Goal: Task Accomplishment & Management: Use online tool/utility

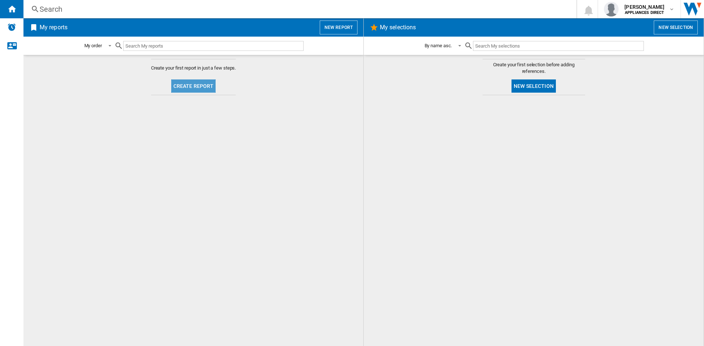
click at [208, 86] on button "Create report" at bounding box center [193, 86] width 45 height 13
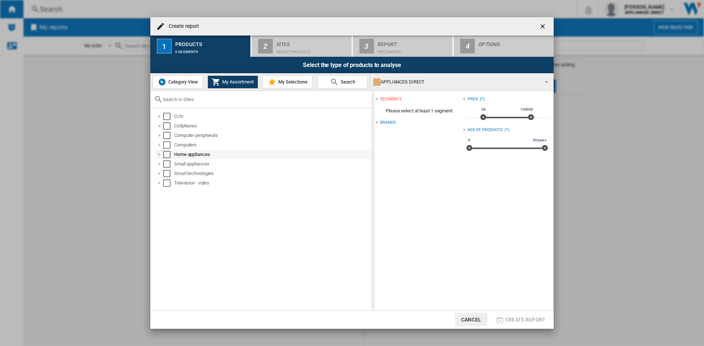
click at [194, 158] on div "Home appliances" at bounding box center [272, 154] width 197 height 7
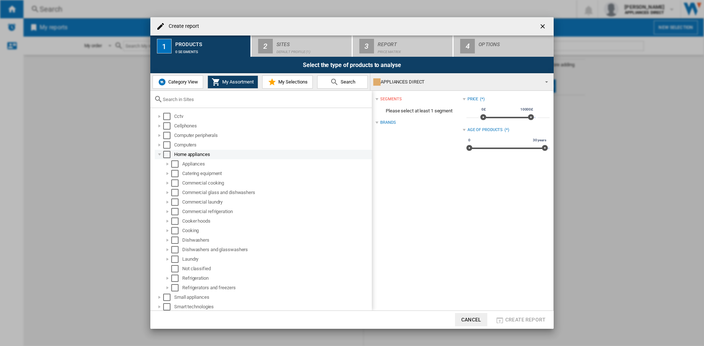
click at [169, 152] on div "Select" at bounding box center [166, 154] width 7 height 7
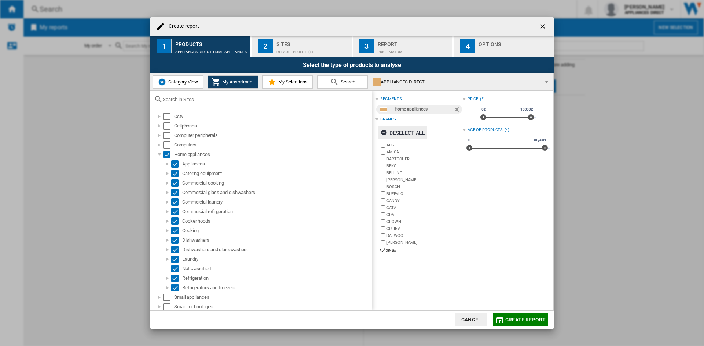
click at [382, 132] on ng-md-icon "button" at bounding box center [385, 133] width 9 height 9
click at [393, 142] on label "AEG" at bounding box center [420, 145] width 83 height 7
click at [396, 151] on label "AMICA" at bounding box center [424, 152] width 76 height 5
click at [393, 164] on label "BEKO" at bounding box center [424, 166] width 76 height 5
click at [399, 174] on label "BELLING" at bounding box center [424, 172] width 76 height 5
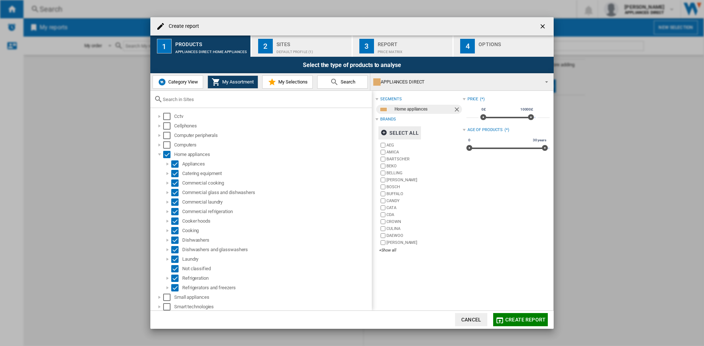
click at [400, 180] on label "[PERSON_NAME]" at bounding box center [424, 179] width 76 height 5
click at [392, 186] on label "BOSCH" at bounding box center [424, 186] width 76 height 5
click at [395, 201] on label "CANDY" at bounding box center [424, 200] width 76 height 5
click at [392, 213] on label "CDA" at bounding box center [424, 214] width 76 height 5
click at [405, 243] on label "[PERSON_NAME]" at bounding box center [424, 242] width 76 height 5
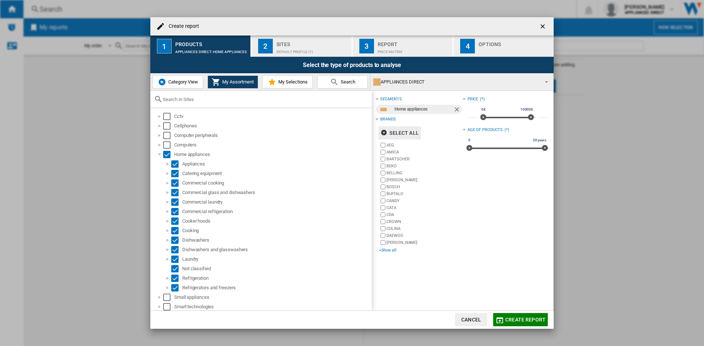
click at [396, 252] on div "+Show all" at bounding box center [420, 250] width 83 height 5
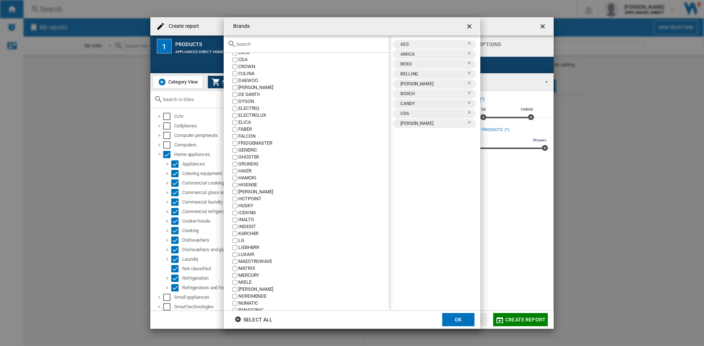
scroll to position [110, 0]
click at [239, 73] on div "ELECTRIQ" at bounding box center [313, 72] width 150 height 7
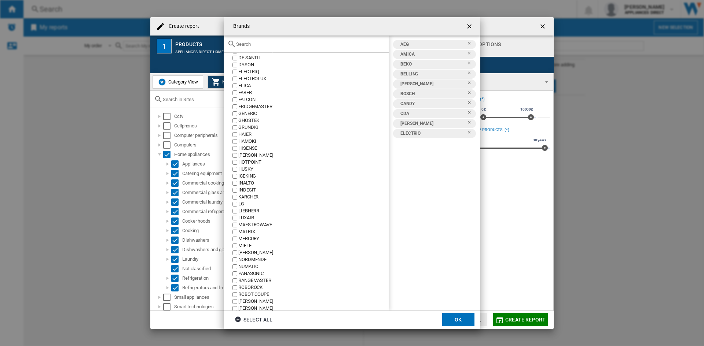
click at [243, 85] on div "ELICA" at bounding box center [313, 85] width 150 height 7
click at [243, 95] on div "FABER" at bounding box center [313, 92] width 150 height 7
click at [248, 99] on div "FALCON" at bounding box center [313, 99] width 150 height 7
click at [253, 108] on div "FRIDGEMASTER" at bounding box center [313, 106] width 150 height 7
click at [247, 134] on div "HAIER" at bounding box center [313, 134] width 150 height 7
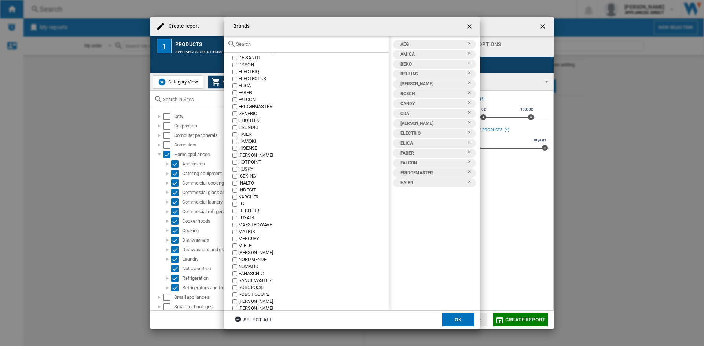
scroll to position [147, 0]
click at [253, 111] on div "HISENSE" at bounding box center [313, 112] width 150 height 7
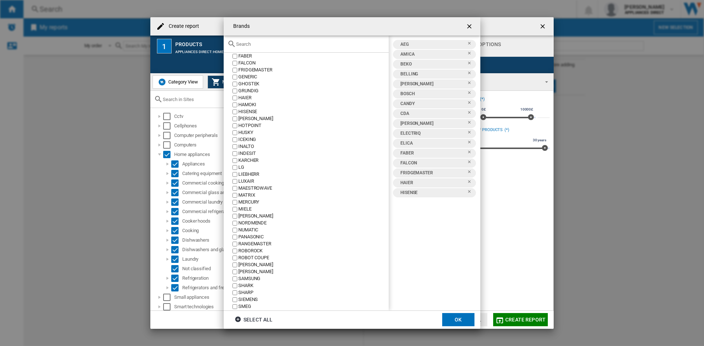
click at [248, 121] on div "[PERSON_NAME]" at bounding box center [313, 118] width 150 height 7
click at [247, 125] on div "HOTPOINT" at bounding box center [313, 125] width 150 height 7
click at [248, 133] on div "HUSKY" at bounding box center [313, 132] width 150 height 7
click at [248, 139] on div "ICEKING" at bounding box center [313, 139] width 150 height 7
click at [250, 154] on div "INDESIT" at bounding box center [313, 153] width 150 height 7
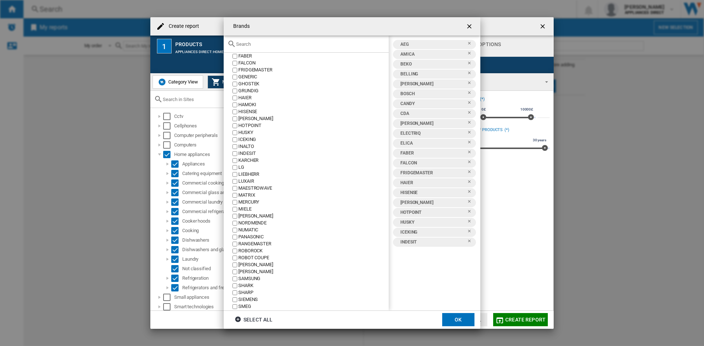
click at [251, 160] on div "KARCHER" at bounding box center [313, 160] width 150 height 7
click at [245, 167] on div "LG" at bounding box center [313, 167] width 150 height 7
click at [249, 174] on div "LIEBHERR" at bounding box center [313, 174] width 150 height 7
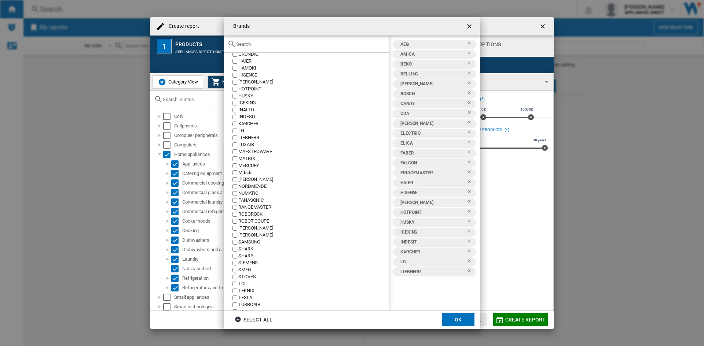
click at [254, 158] on div "MATRIX" at bounding box center [313, 158] width 150 height 7
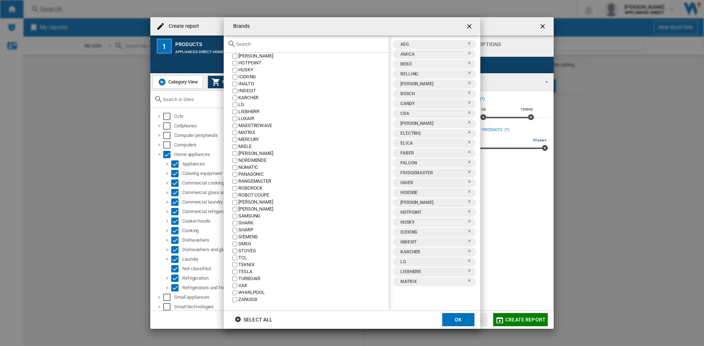
click at [245, 146] on div "MIELE" at bounding box center [313, 146] width 150 height 7
click at [248, 154] on div "[PERSON_NAME]" at bounding box center [313, 153] width 150 height 7
click at [256, 160] on div "NORDMENDE" at bounding box center [313, 160] width 150 height 7
click at [251, 168] on div "NUMATIC" at bounding box center [313, 167] width 150 height 7
click at [259, 172] on div "PANASONIC" at bounding box center [313, 174] width 150 height 7
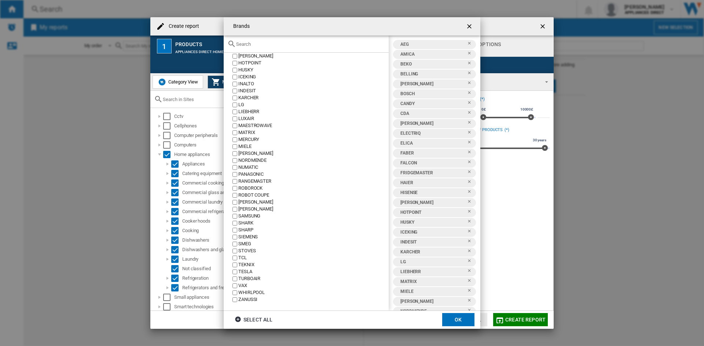
click at [266, 183] on div "RANGEMASTER" at bounding box center [313, 181] width 150 height 7
click at [258, 188] on div "ROBOROCK" at bounding box center [313, 188] width 150 height 7
click at [255, 200] on div "[PERSON_NAME]" at bounding box center [313, 202] width 150 height 7
click at [260, 209] on div "[PERSON_NAME]" at bounding box center [313, 209] width 150 height 7
click at [252, 217] on div "SAMSUNG" at bounding box center [313, 216] width 150 height 7
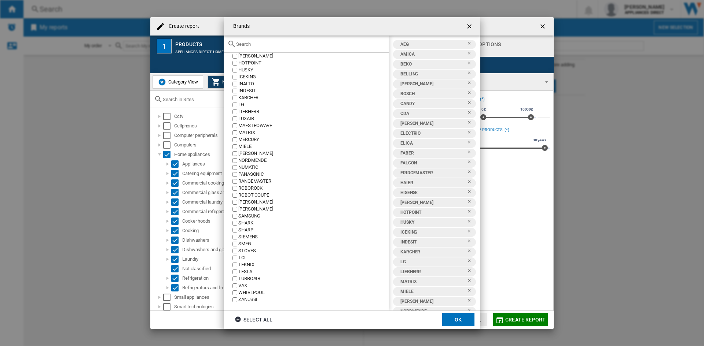
click at [251, 223] on div "SHARK" at bounding box center [313, 223] width 150 height 7
click at [256, 231] on div "SHARP" at bounding box center [313, 230] width 150 height 7
click at [257, 235] on div "SIEMENS" at bounding box center [313, 237] width 150 height 7
click at [254, 246] on div "SMEG" at bounding box center [313, 244] width 150 height 7
click at [256, 251] on div "STOVES" at bounding box center [313, 251] width 150 height 7
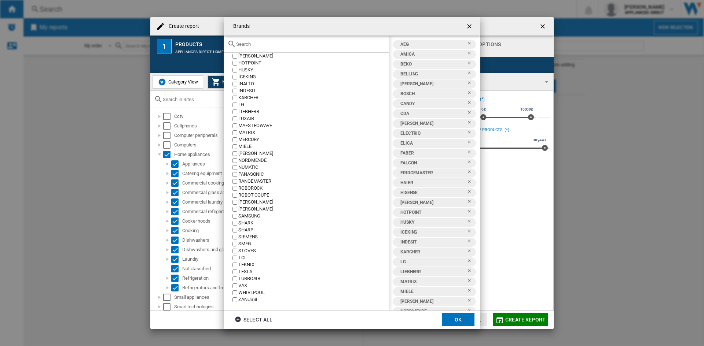
click at [242, 259] on div "TCL" at bounding box center [313, 258] width 150 height 7
click at [256, 278] on div "TURBOAIR" at bounding box center [313, 279] width 150 height 7
click at [249, 287] on div "VAX" at bounding box center [313, 286] width 150 height 7
click at [251, 294] on div "WHIRLPOOL" at bounding box center [313, 293] width 150 height 7
click at [455, 316] on button "OK" at bounding box center [458, 319] width 32 height 13
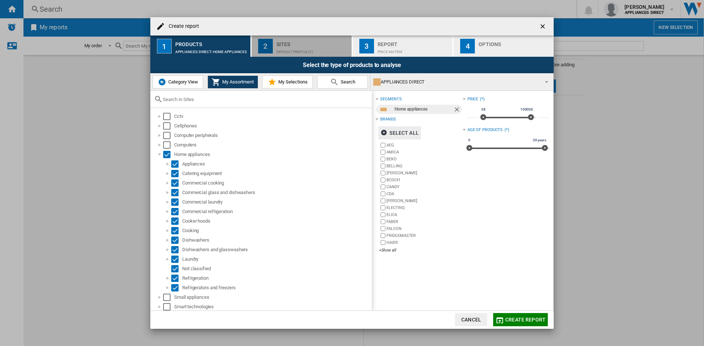
click at [302, 47] on div "Default profile (1)" at bounding box center [312, 50] width 72 height 8
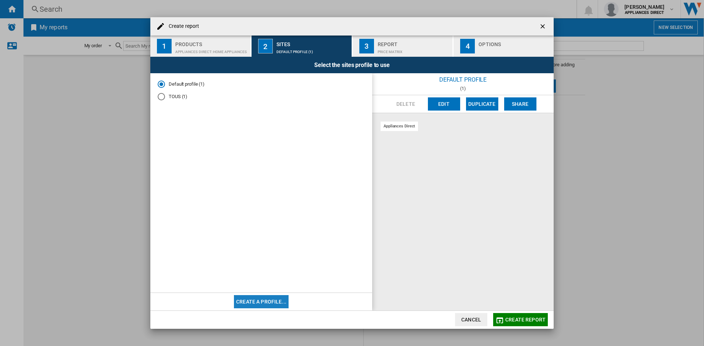
click at [263, 299] on button "Create a profile..." at bounding box center [261, 302] width 55 height 13
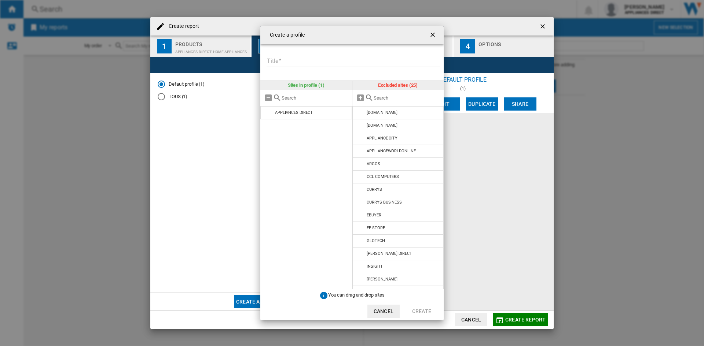
click at [320, 63] on input "Title" at bounding box center [353, 61] width 173 height 11
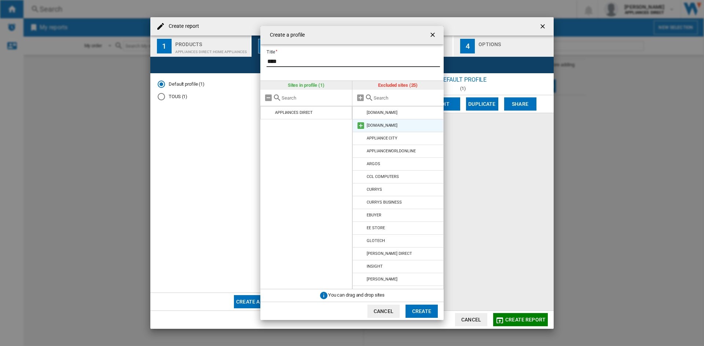
type input "****"
click at [373, 124] on div "[DOMAIN_NAME]" at bounding box center [382, 125] width 31 height 5
click at [363, 125] on md-icon at bounding box center [360, 125] width 9 height 9
click at [361, 125] on md-icon at bounding box center [360, 125] width 9 height 9
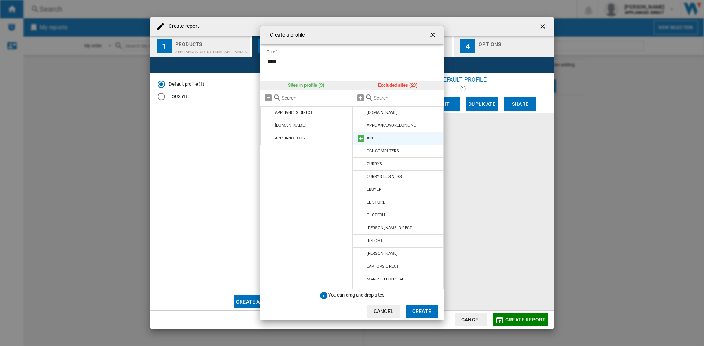
click at [359, 136] on md-icon at bounding box center [360, 138] width 9 height 9
click at [360, 150] on md-icon at bounding box center [360, 151] width 9 height 9
click at [359, 229] on md-icon at bounding box center [360, 228] width 9 height 9
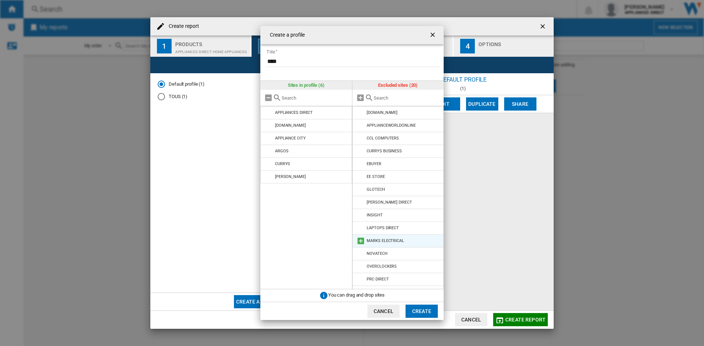
click at [362, 240] on md-icon at bounding box center [360, 241] width 9 height 9
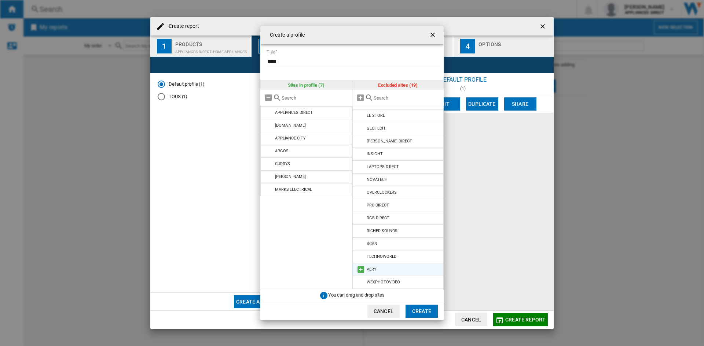
click at [360, 269] on md-icon at bounding box center [360, 269] width 9 height 9
click at [430, 313] on button "Create" at bounding box center [422, 311] width 32 height 13
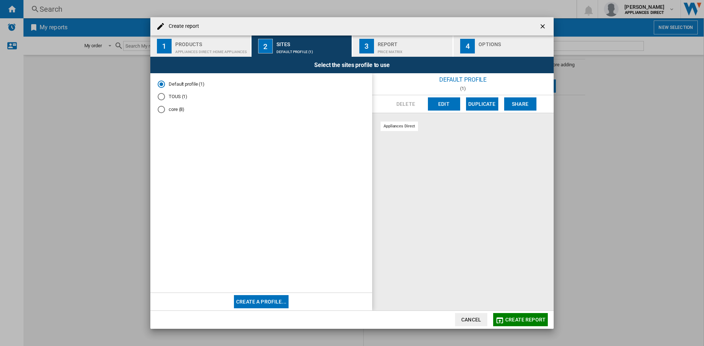
click at [165, 110] on md-radio-button "core (8)" at bounding box center [261, 109] width 207 height 7
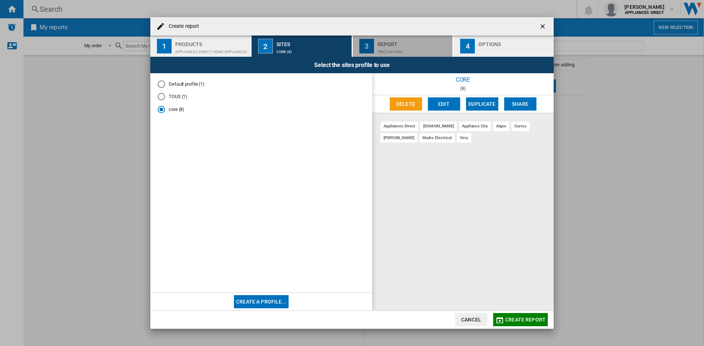
click at [402, 41] on div "Report" at bounding box center [414, 42] width 72 height 8
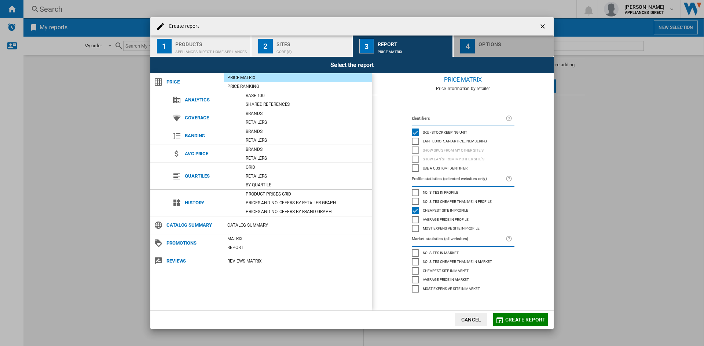
click at [496, 47] on div "button" at bounding box center [514, 50] width 72 height 8
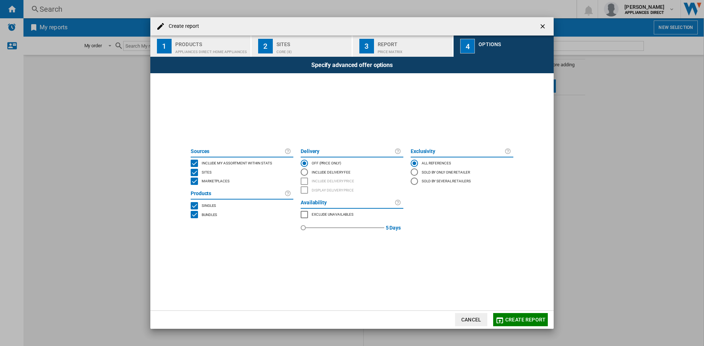
click at [195, 212] on div "BUNDLES" at bounding box center [194, 214] width 7 height 7
click at [308, 173] on div "Include Delivery Fee" at bounding box center [304, 172] width 7 height 7
click at [301, 159] on md-radio-button "OFF (price only)" at bounding box center [352, 163] width 103 height 9
click at [530, 314] on button "Create report" at bounding box center [520, 319] width 55 height 13
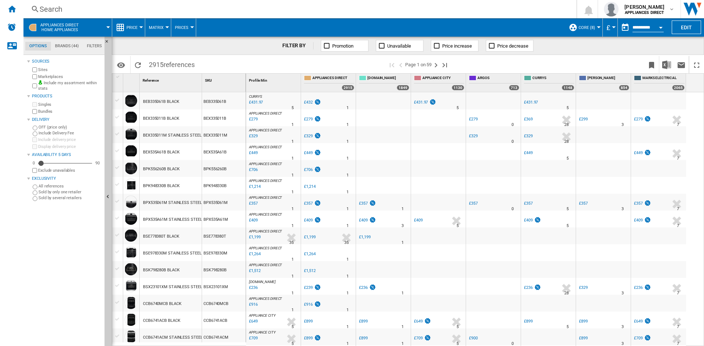
scroll to position [73, 0]
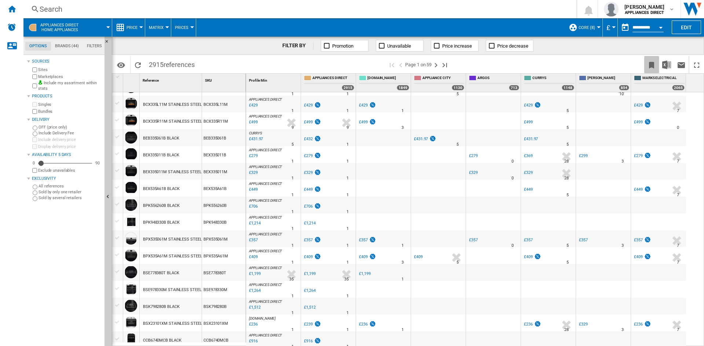
click at [652, 64] on ng-md-icon "Bookmark this report" at bounding box center [651, 65] width 9 height 9
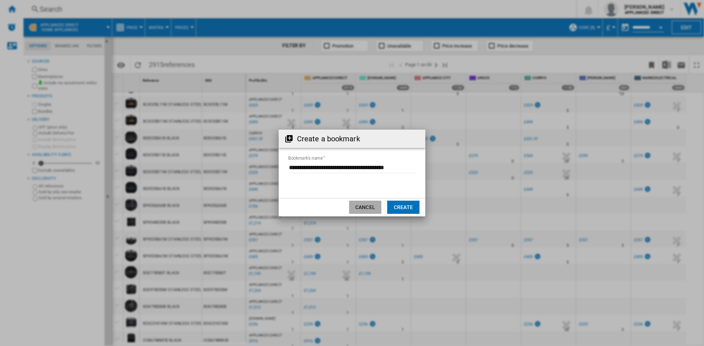
click at [366, 205] on button "Cancel" at bounding box center [365, 207] width 32 height 13
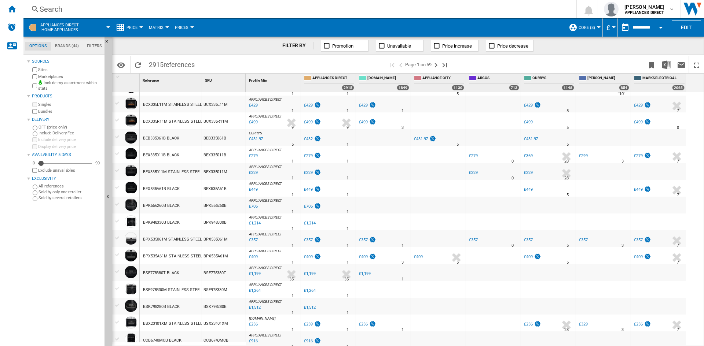
click at [593, 26] on span "core (8)" at bounding box center [587, 27] width 16 height 5
click at [554, 42] on md-backdrop at bounding box center [352, 173] width 704 height 346
click at [689, 27] on button "Edit" at bounding box center [686, 28] width 29 height 14
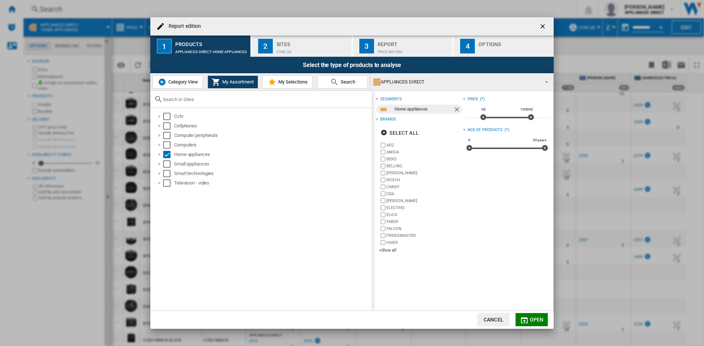
click at [477, 46] on button "4 Options" at bounding box center [504, 46] width 100 height 21
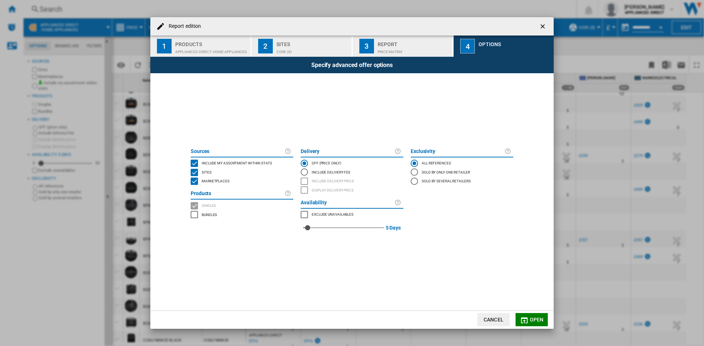
click at [540, 24] on ng-md-icon "getI18NText('BUTTONS.CLOSE_DIALOG')" at bounding box center [543, 27] width 9 height 9
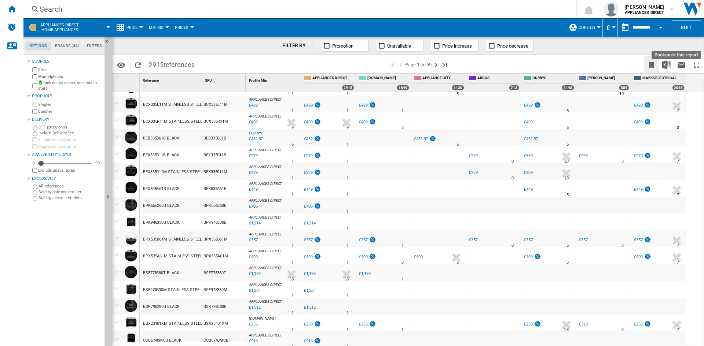
click at [652, 63] on ng-md-icon "Bookmark this report" at bounding box center [651, 65] width 9 height 9
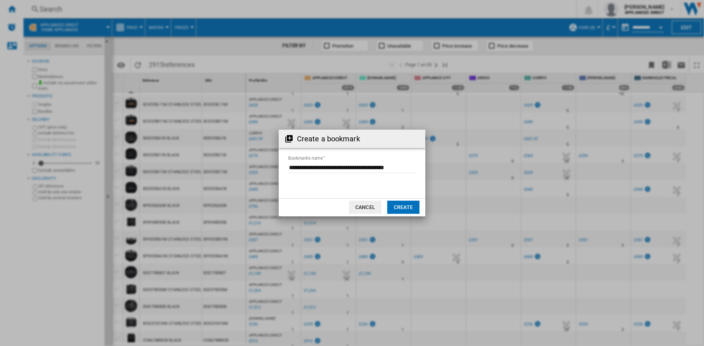
click at [359, 167] on input "Bookmark's name" at bounding box center [352, 167] width 128 height 11
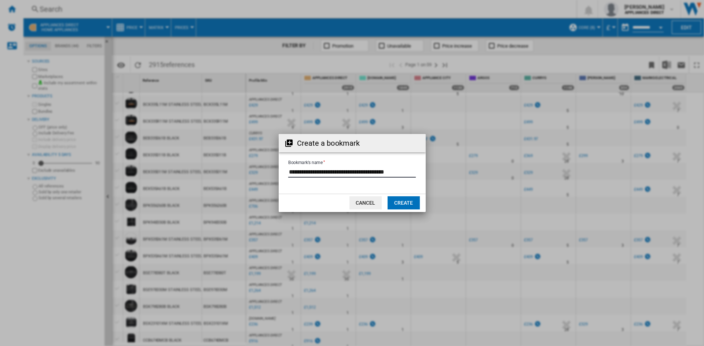
drag, startPoint x: 290, startPoint y: 166, endPoint x: 585, endPoint y: 165, distance: 295.1
click at [585, 165] on div "Create a bookmark Bookmark's name Cancel Create" at bounding box center [352, 173] width 704 height 346
type input "**********"
click at [400, 207] on button "Create" at bounding box center [404, 203] width 32 height 13
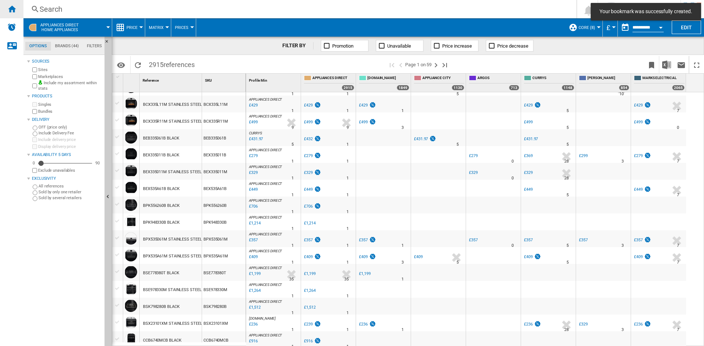
click at [10, 14] on div "Home" at bounding box center [11, 9] width 23 height 18
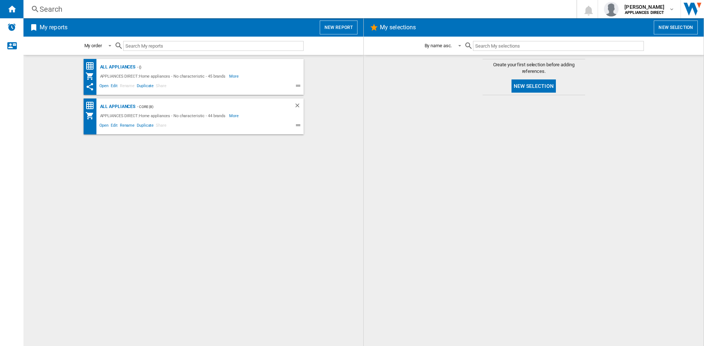
click at [299, 87] on ng-md-icon at bounding box center [299, 86] width 9 height 9
click at [298, 86] on ng-md-icon at bounding box center [299, 86] width 9 height 9
click at [327, 87] on wk-bookmarked-report "All Appliances - () APPLIANCES DIRECT:Home appliances - No characteristic - 45 …" at bounding box center [193, 77] width 325 height 36
click at [114, 83] on span "Edit" at bounding box center [114, 86] width 9 height 9
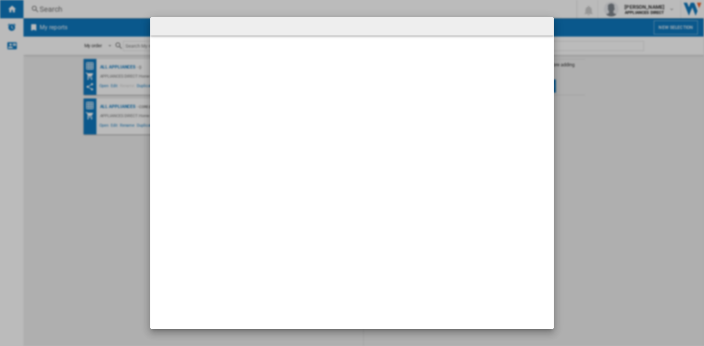
click at [140, 154] on div at bounding box center [352, 173] width 704 height 346
click at [138, 156] on div at bounding box center [352, 173] width 704 height 346
drag, startPoint x: 139, startPoint y: 157, endPoint x: 239, endPoint y: 160, distance: 99.8
click at [161, 164] on div at bounding box center [352, 173] width 704 height 346
click at [240, 160] on md-dialog at bounding box center [351, 173] width 403 height 312
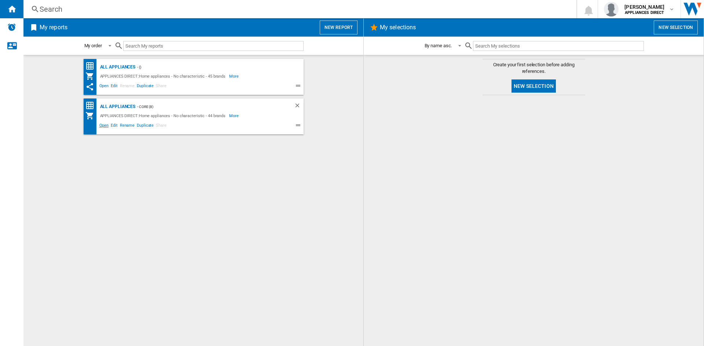
click at [104, 127] on span "Open" at bounding box center [104, 126] width 12 height 9
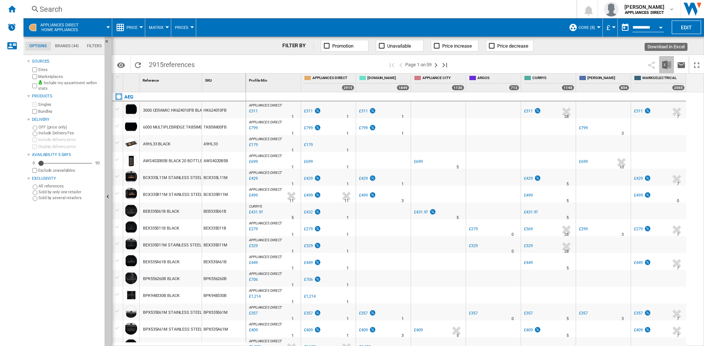
click at [668, 63] on img "Download in Excel" at bounding box center [666, 64] width 9 height 9
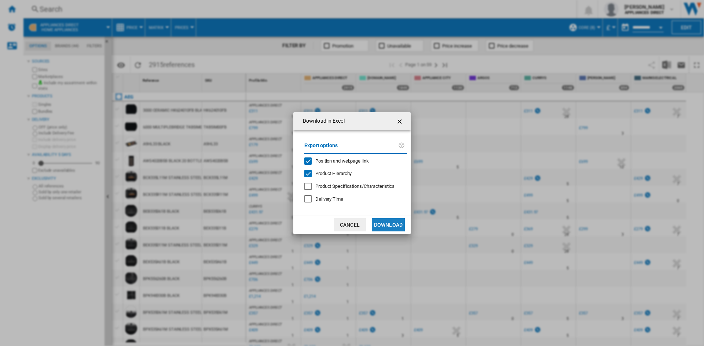
click at [394, 220] on button "Download" at bounding box center [388, 225] width 33 height 13
